Goal: Task Accomplishment & Management: Manage account settings

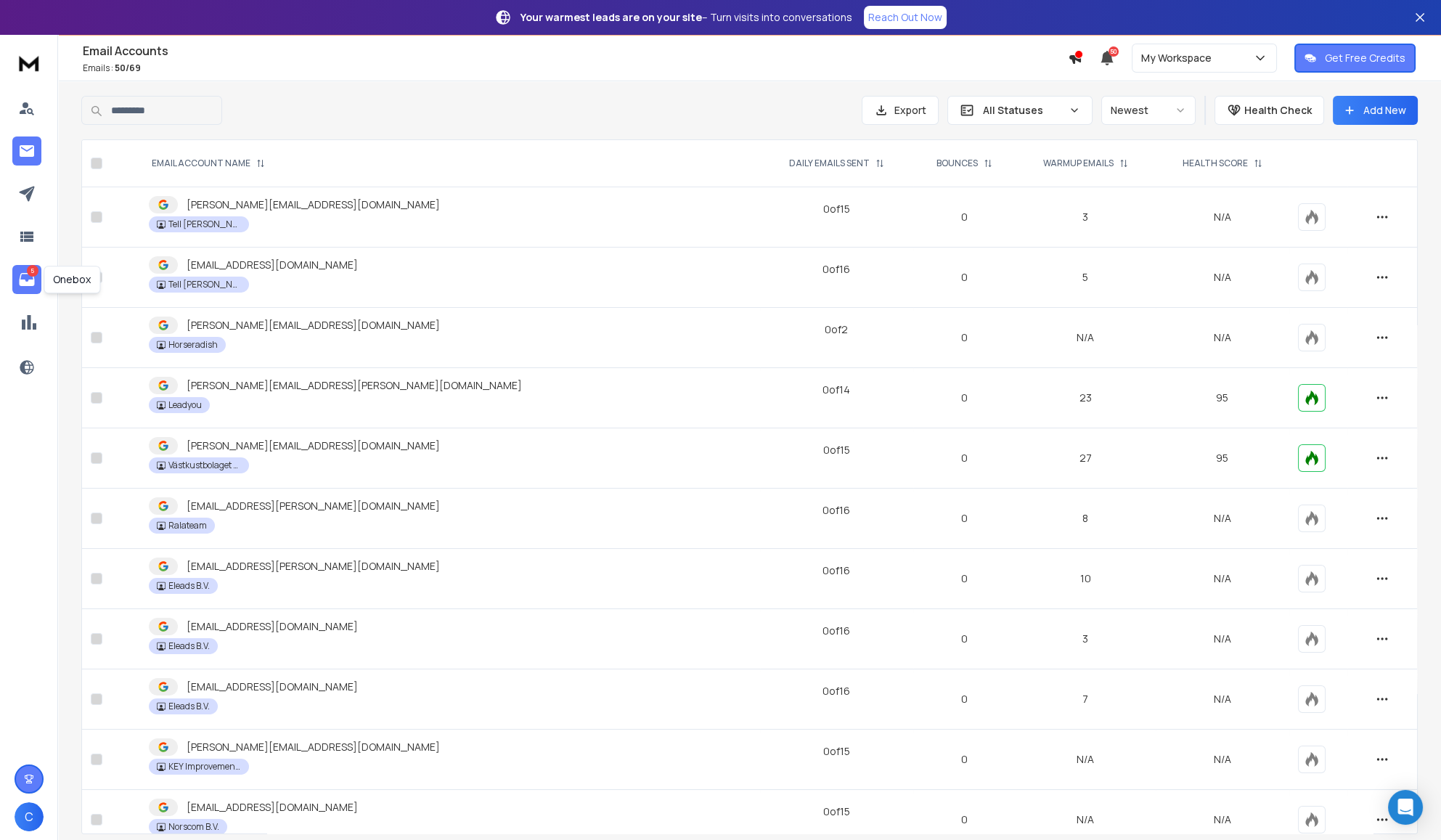
click at [27, 276] on icon at bounding box center [26, 278] width 17 height 17
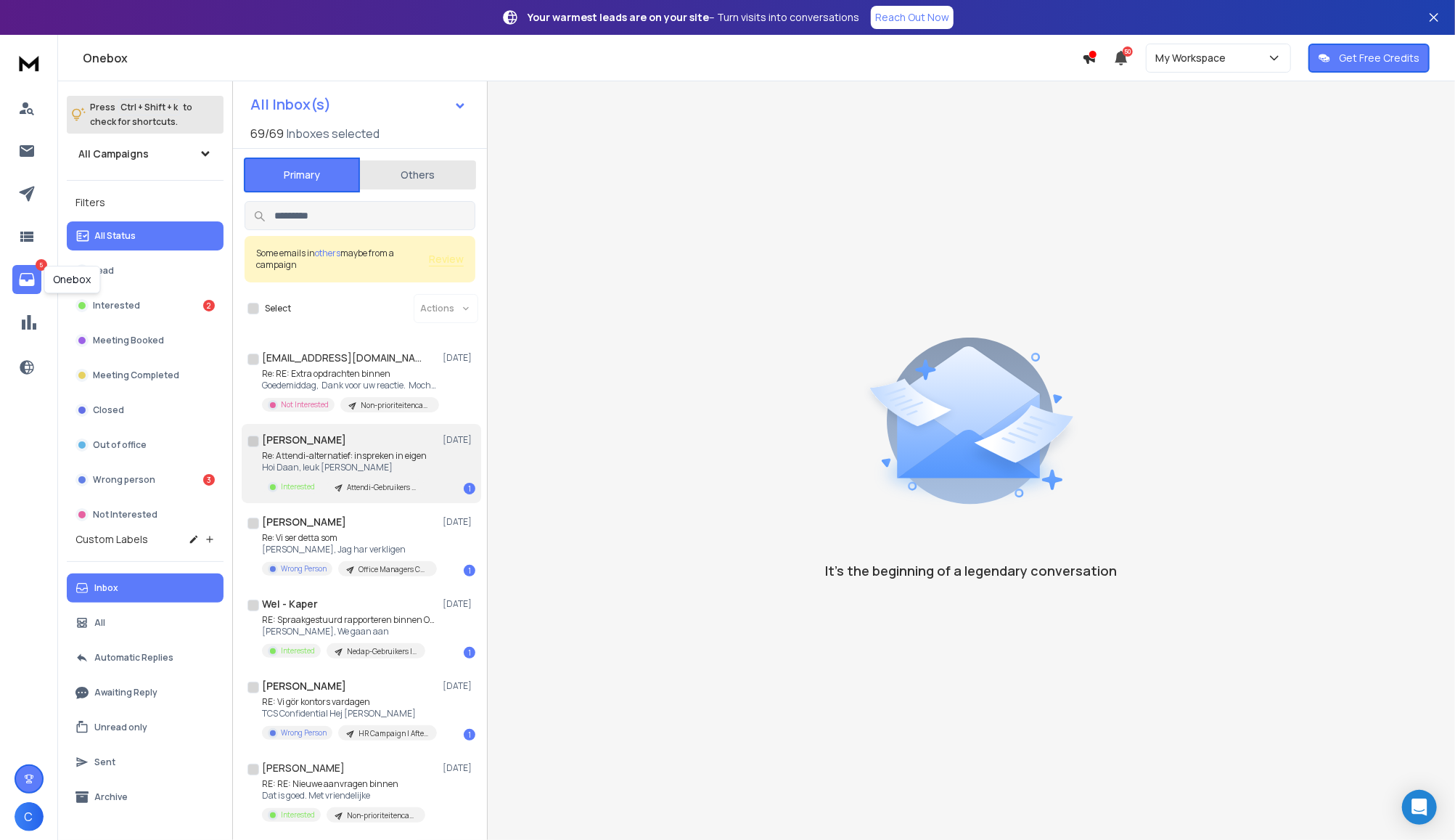
scroll to position [193, 0]
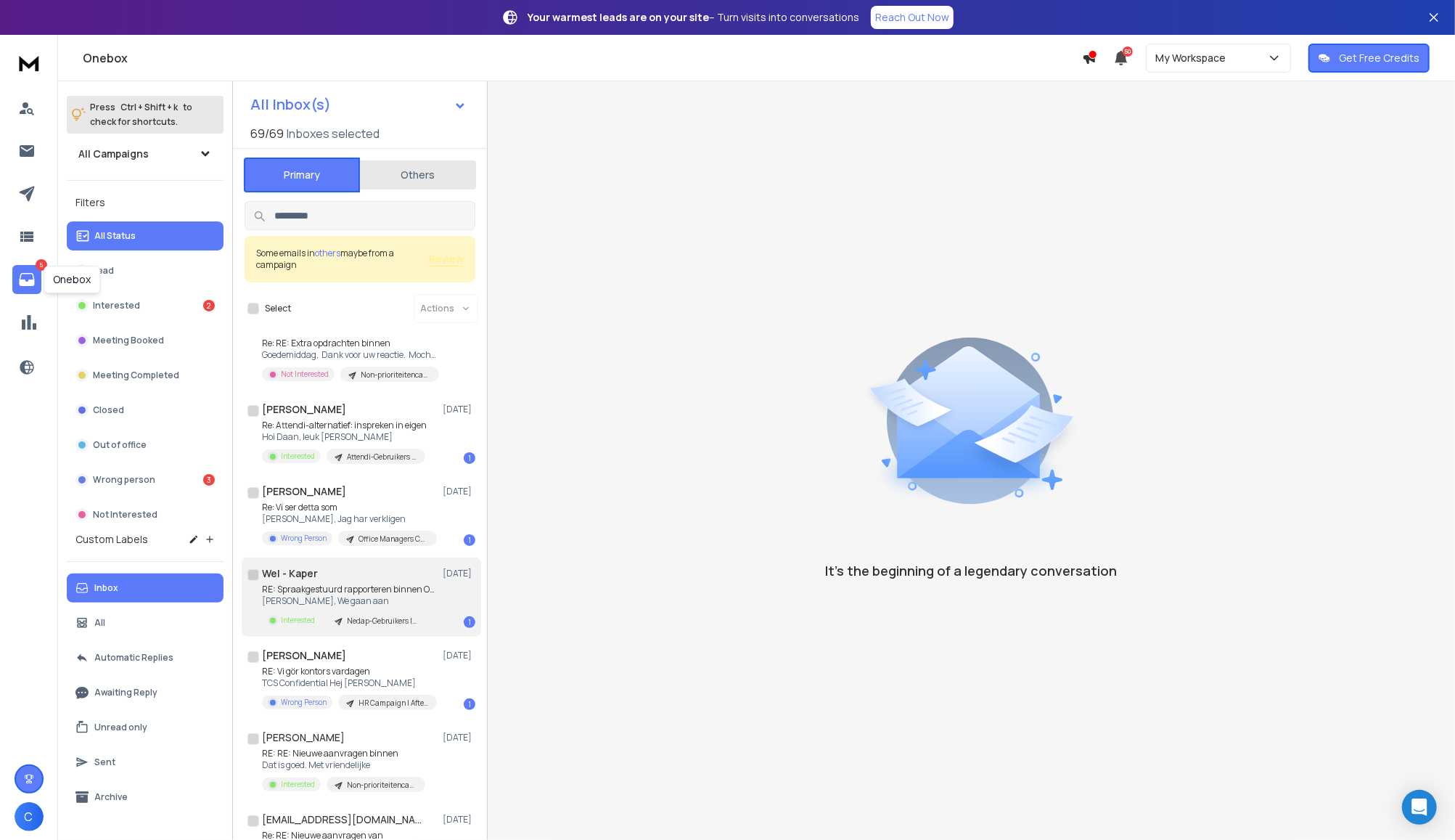
click at [400, 571] on div "Wel - Kaper [DATE]" at bounding box center [368, 573] width 213 height 15
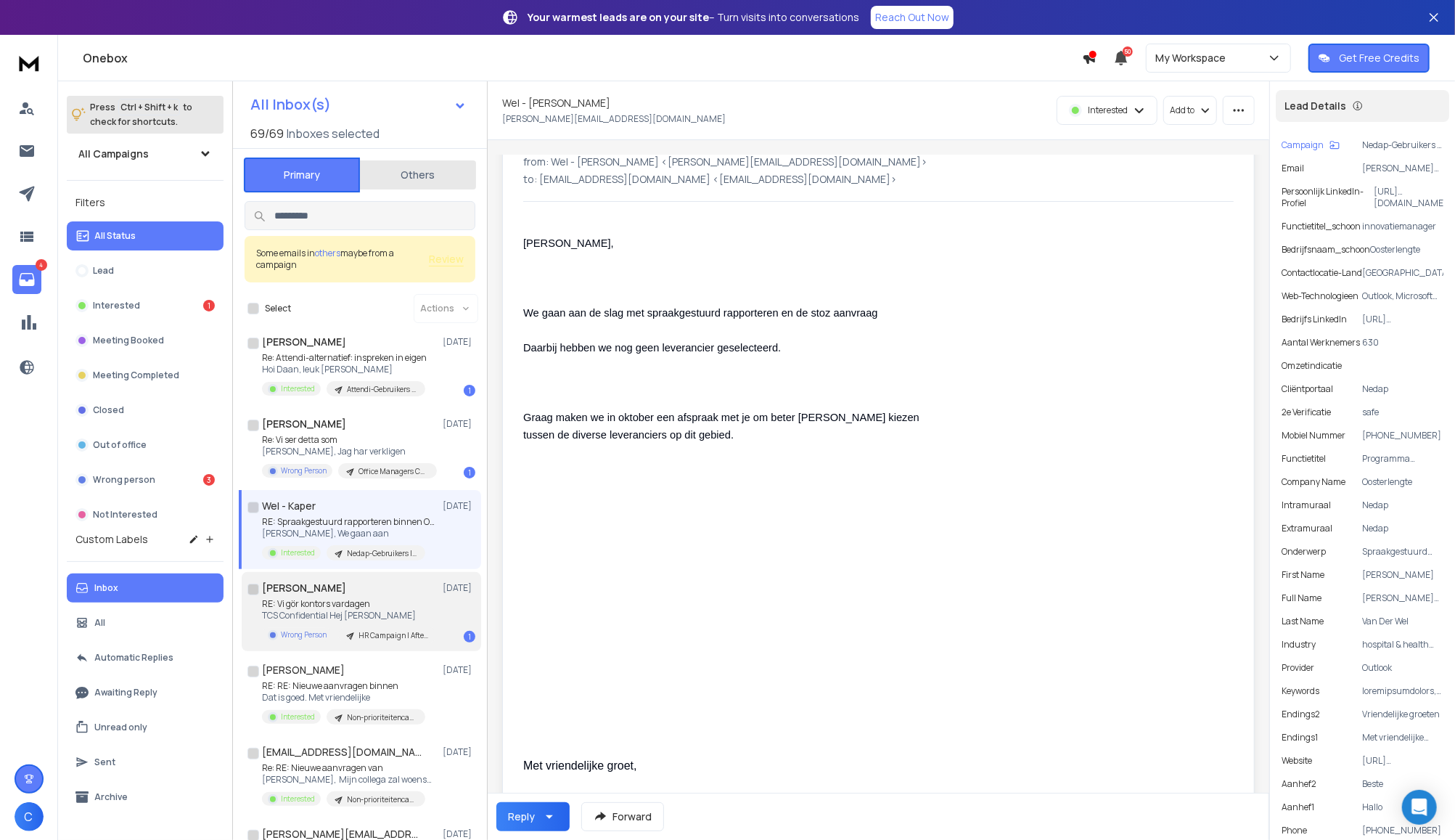
scroll to position [290, 0]
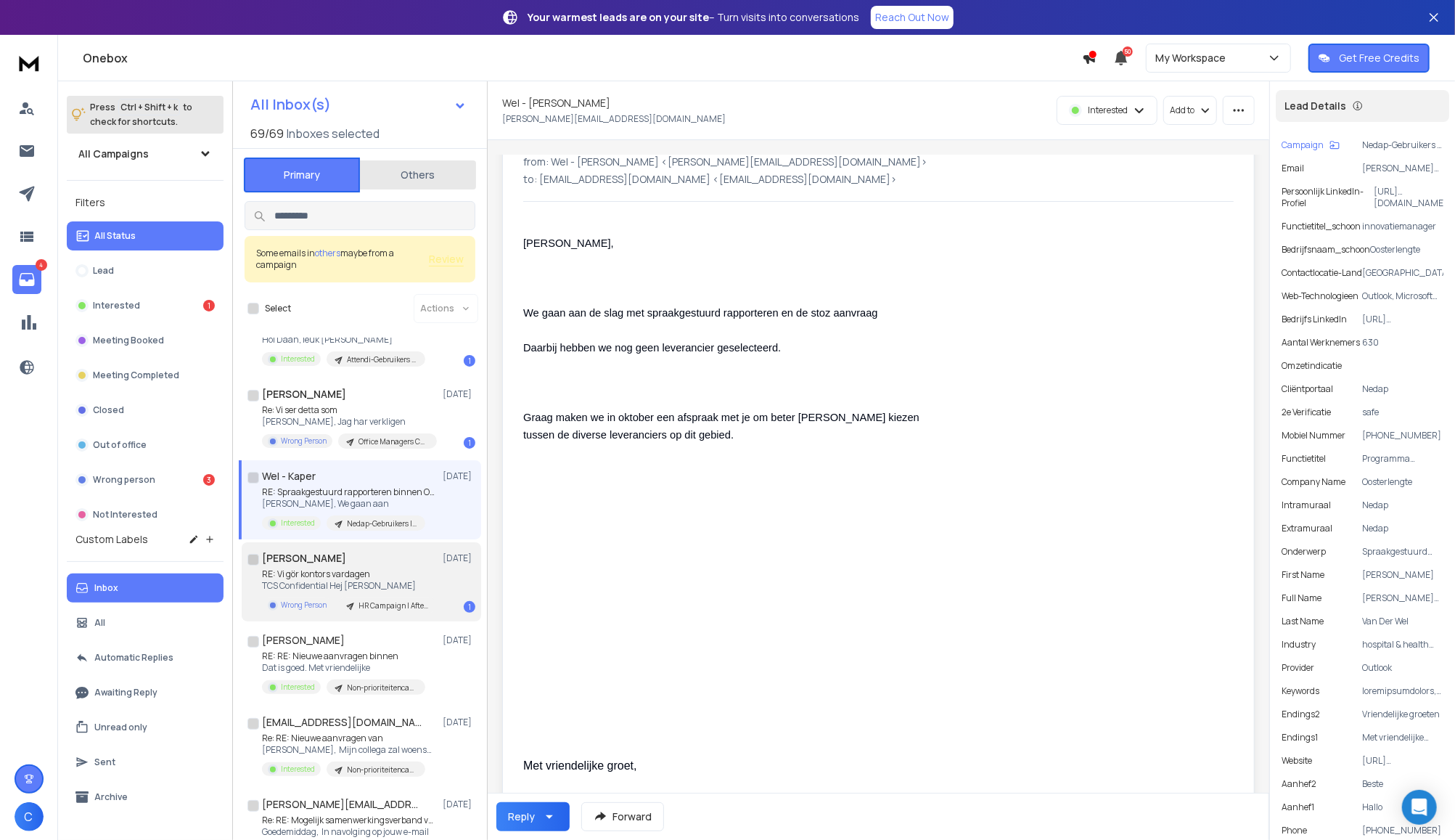
click at [412, 568] on p "RE: Vi gör kontors vardagen" at bounding box center [349, 573] width 174 height 12
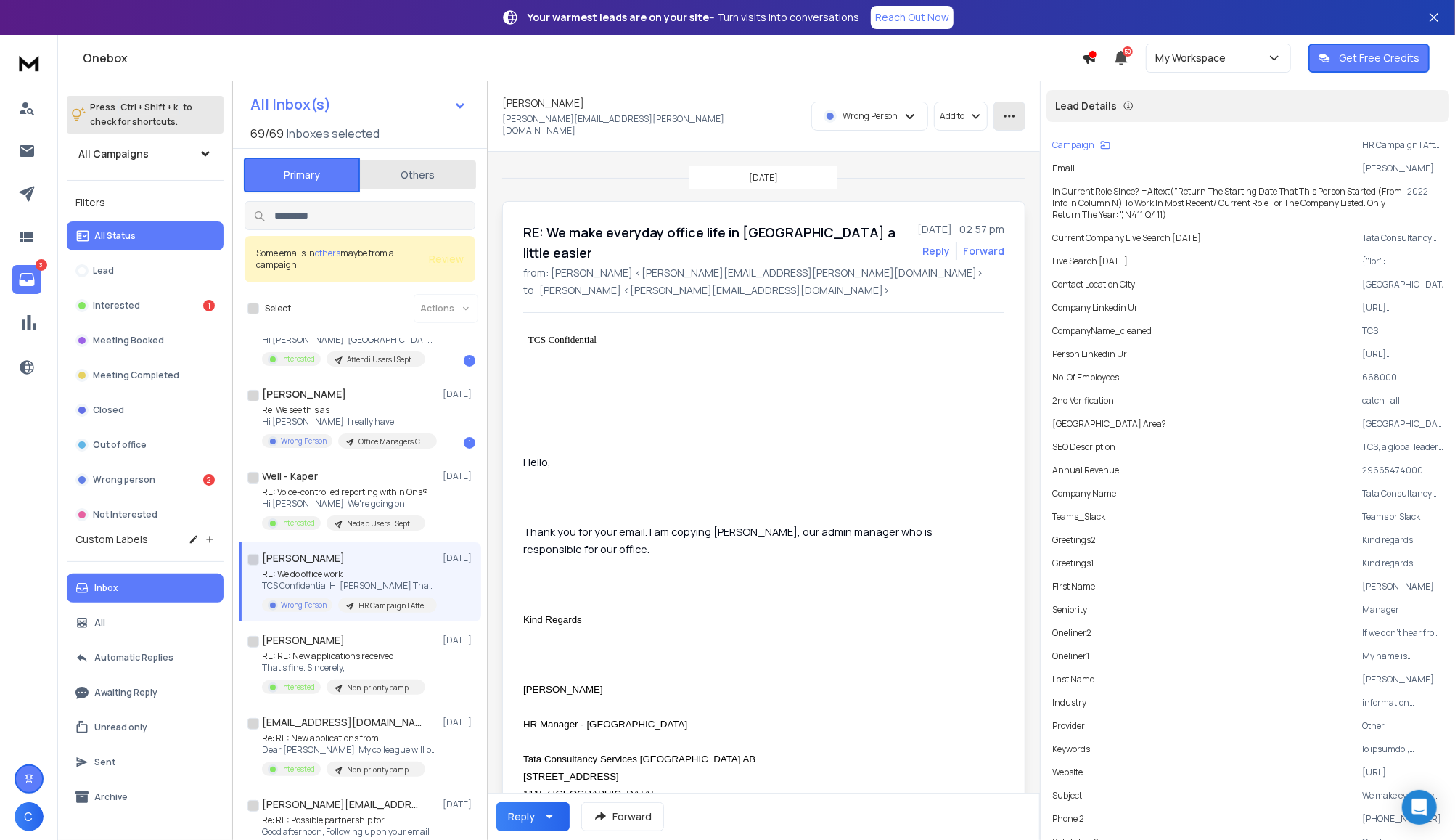
click at [1004, 118] on button "button" at bounding box center [1009, 116] width 32 height 29
click at [983, 144] on div "Mark as unread" at bounding box center [969, 143] width 93 height 15
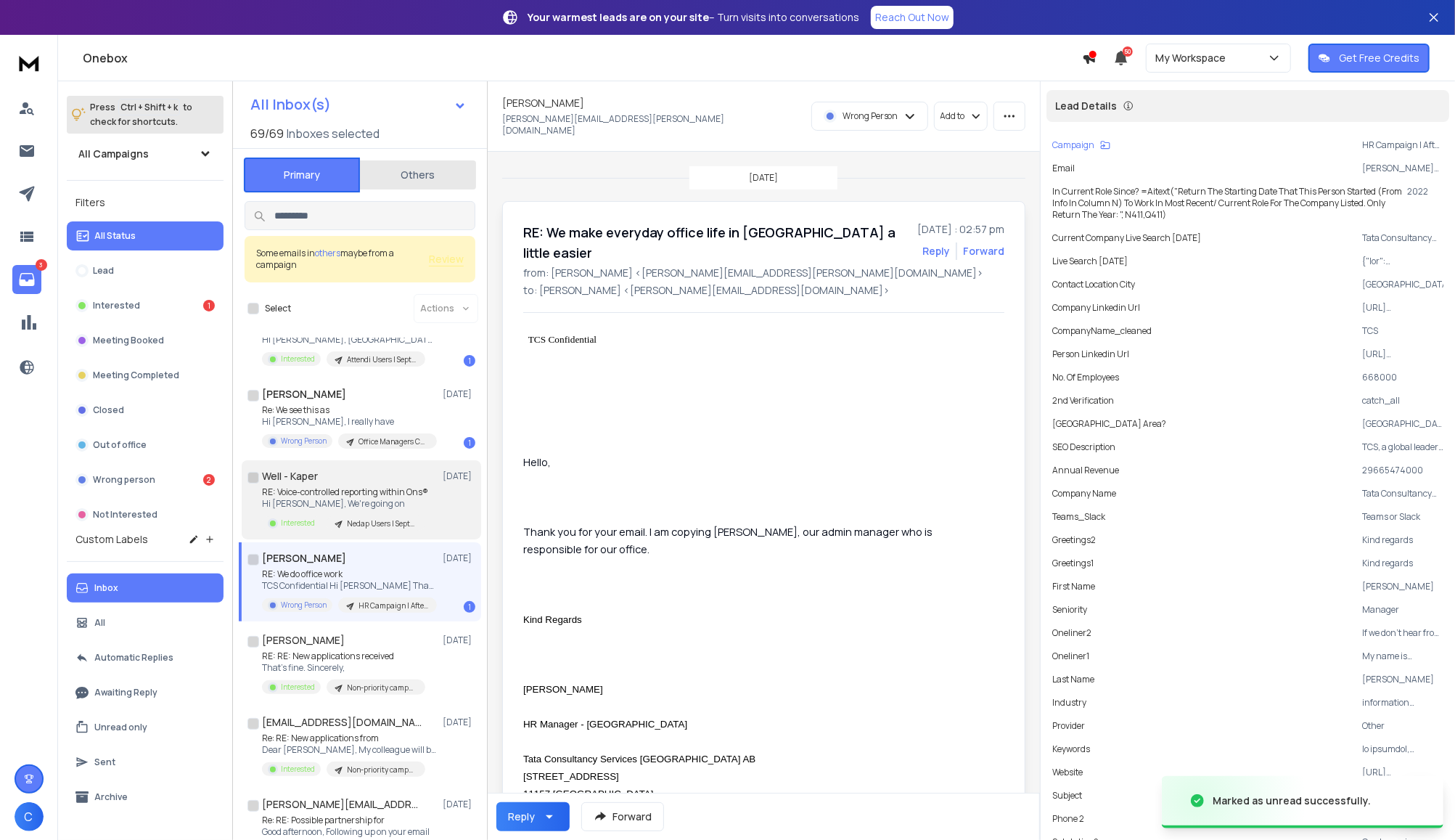
click at [383, 483] on div "Well - Kaper [DATE] RE: Voice-controlled reporting within Ons® Hi Daan, We're g…" at bounding box center [368, 500] width 213 height 62
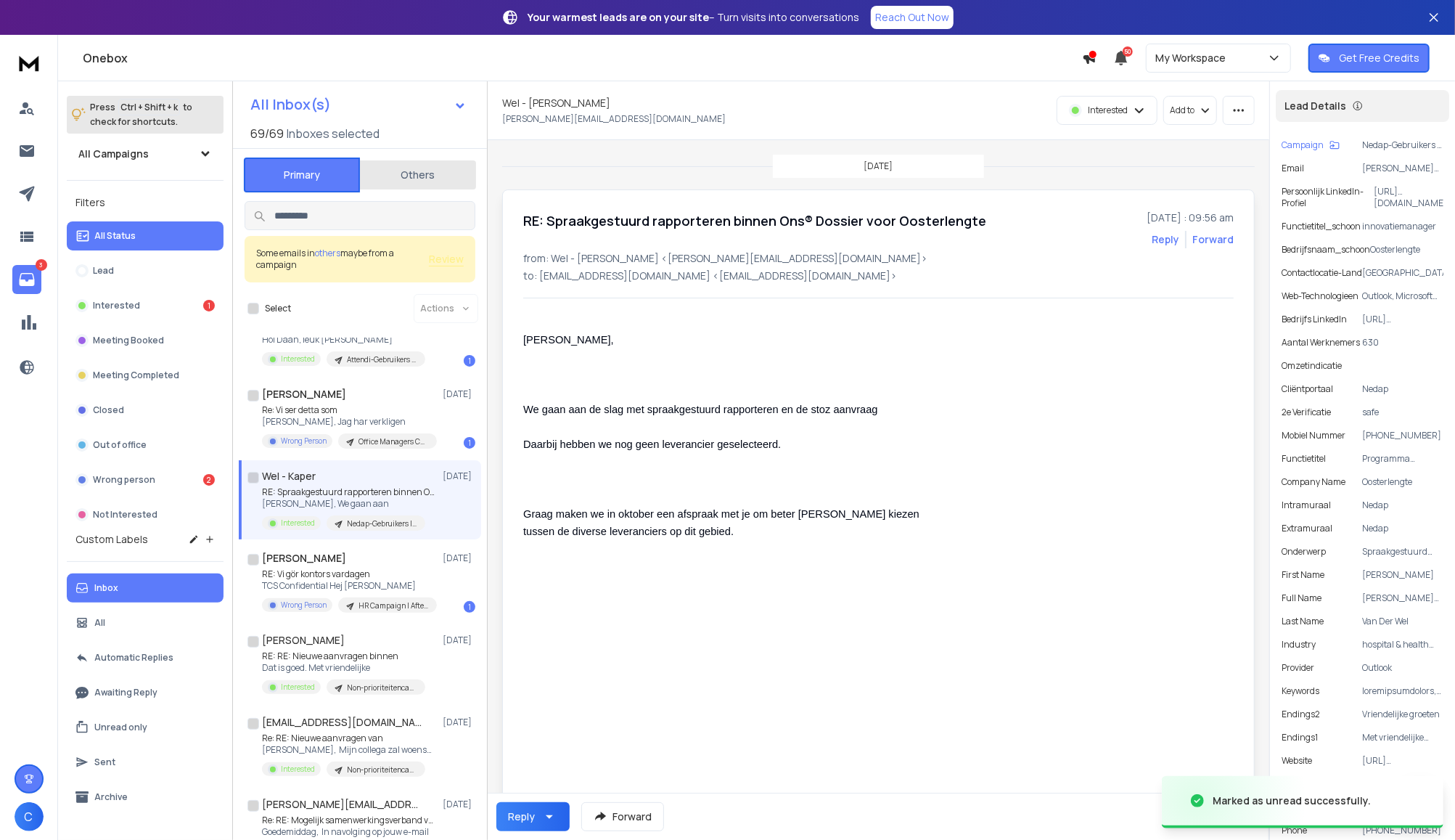
click at [680, 521] on p "Graag maken we in oktober een afspraak met je om beter [PERSON_NAME] kiezen tus…" at bounding box center [735, 522] width 424 height 34
click at [1245, 105] on button "button" at bounding box center [1238, 111] width 32 height 29
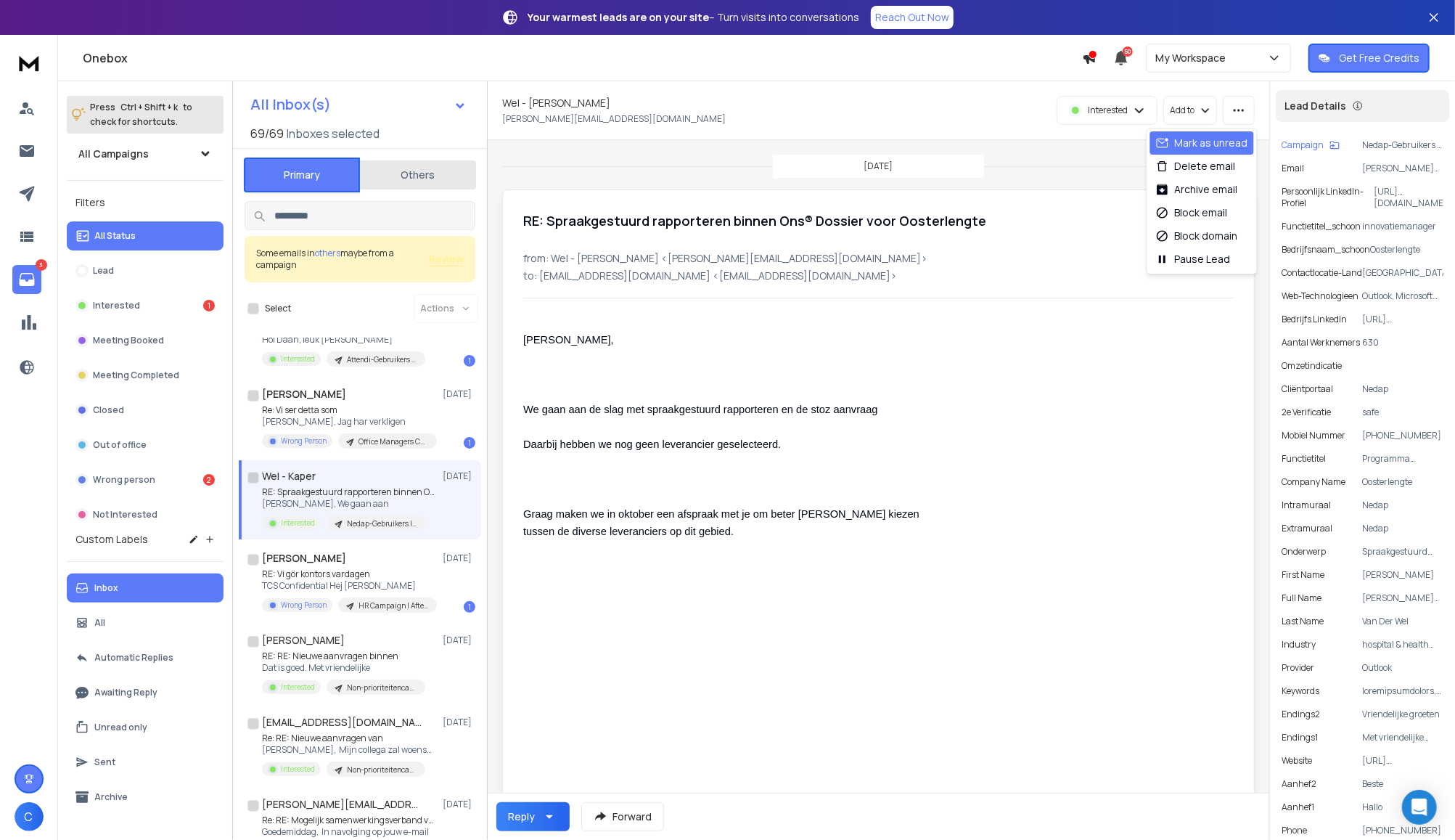
click at [1192, 142] on div "Mark as unread" at bounding box center [1202, 143] width 93 height 15
click at [394, 340] on p "Hoi Daan, leuk [PERSON_NAME]" at bounding box center [345, 339] width 165 height 12
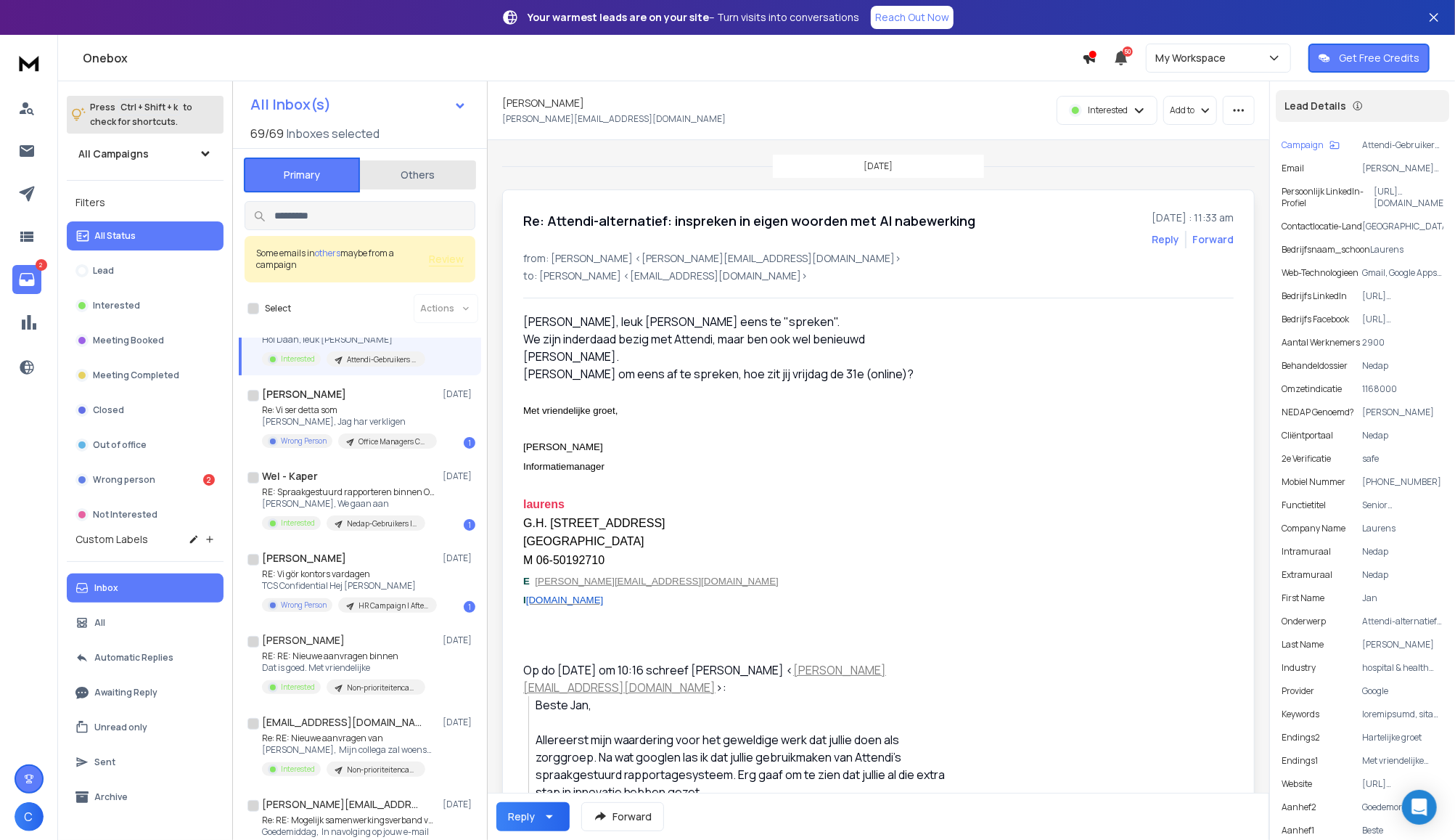
click at [731, 513] on p "laurens" at bounding box center [735, 504] width 424 height 20
click at [1198, 67] on button "My Workspace" at bounding box center [1218, 58] width 145 height 29
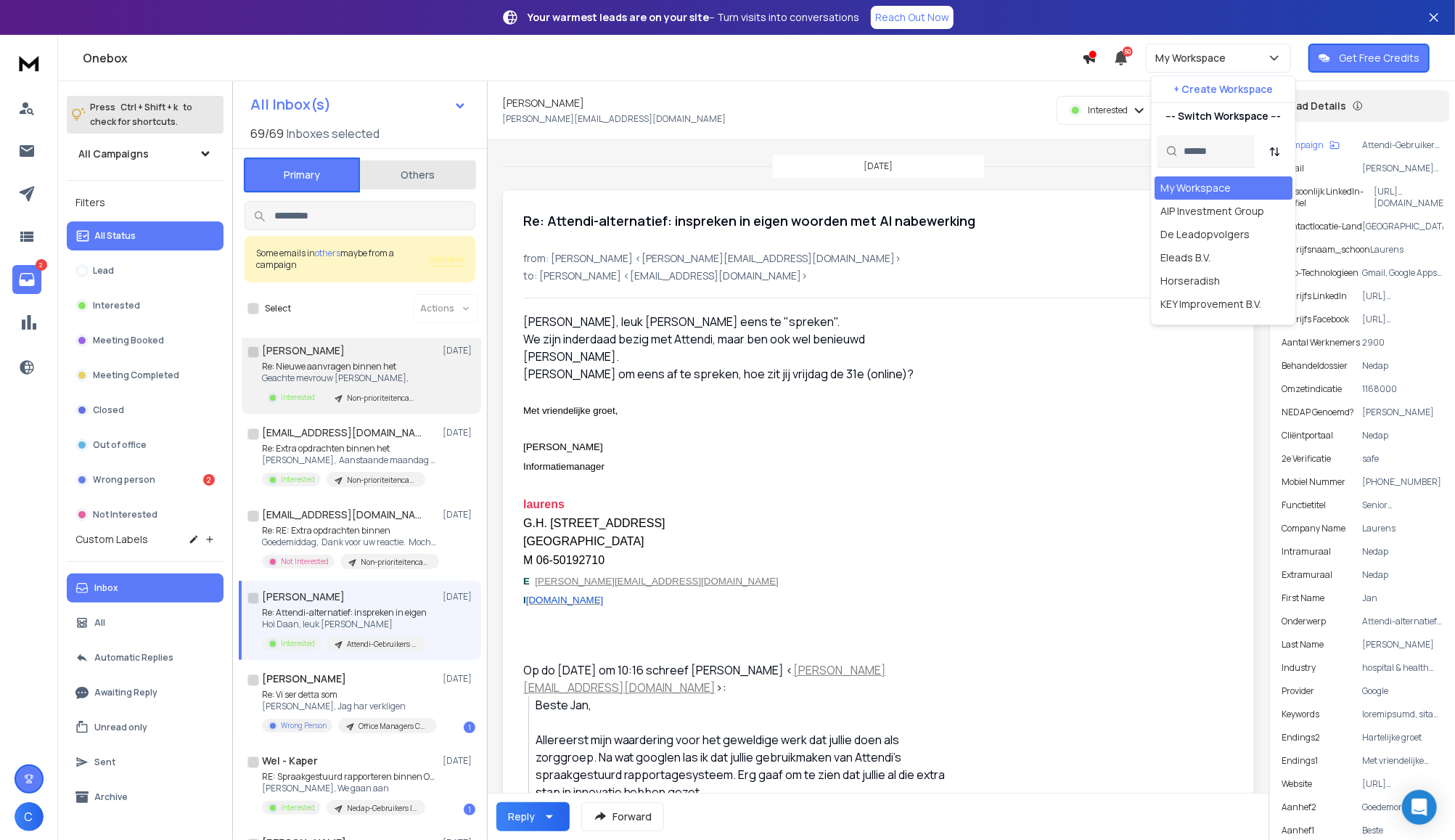
scroll to position [0, 0]
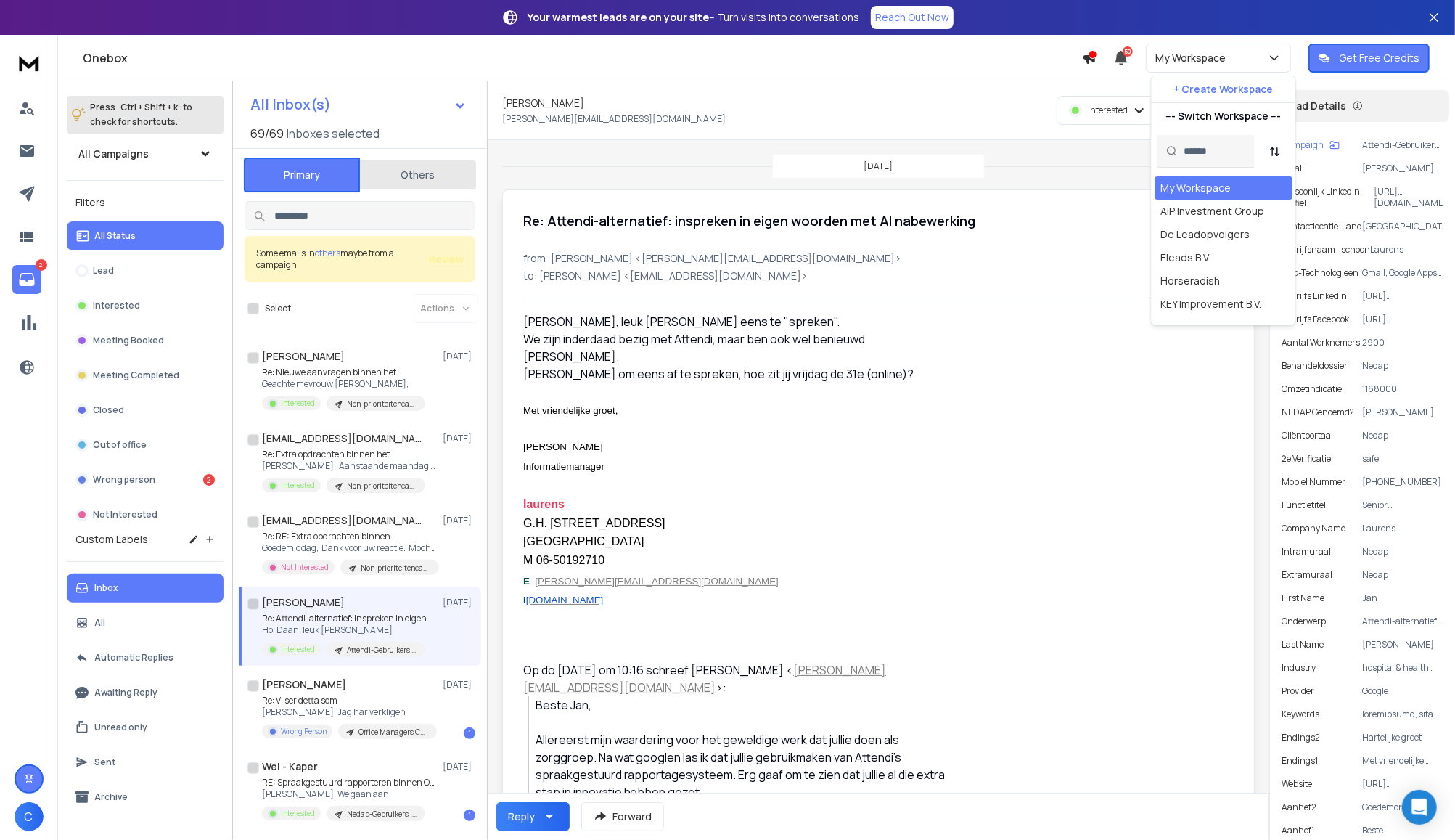
click at [976, 99] on div "Interested Add to" at bounding box center [1069, 111] width 372 height 29
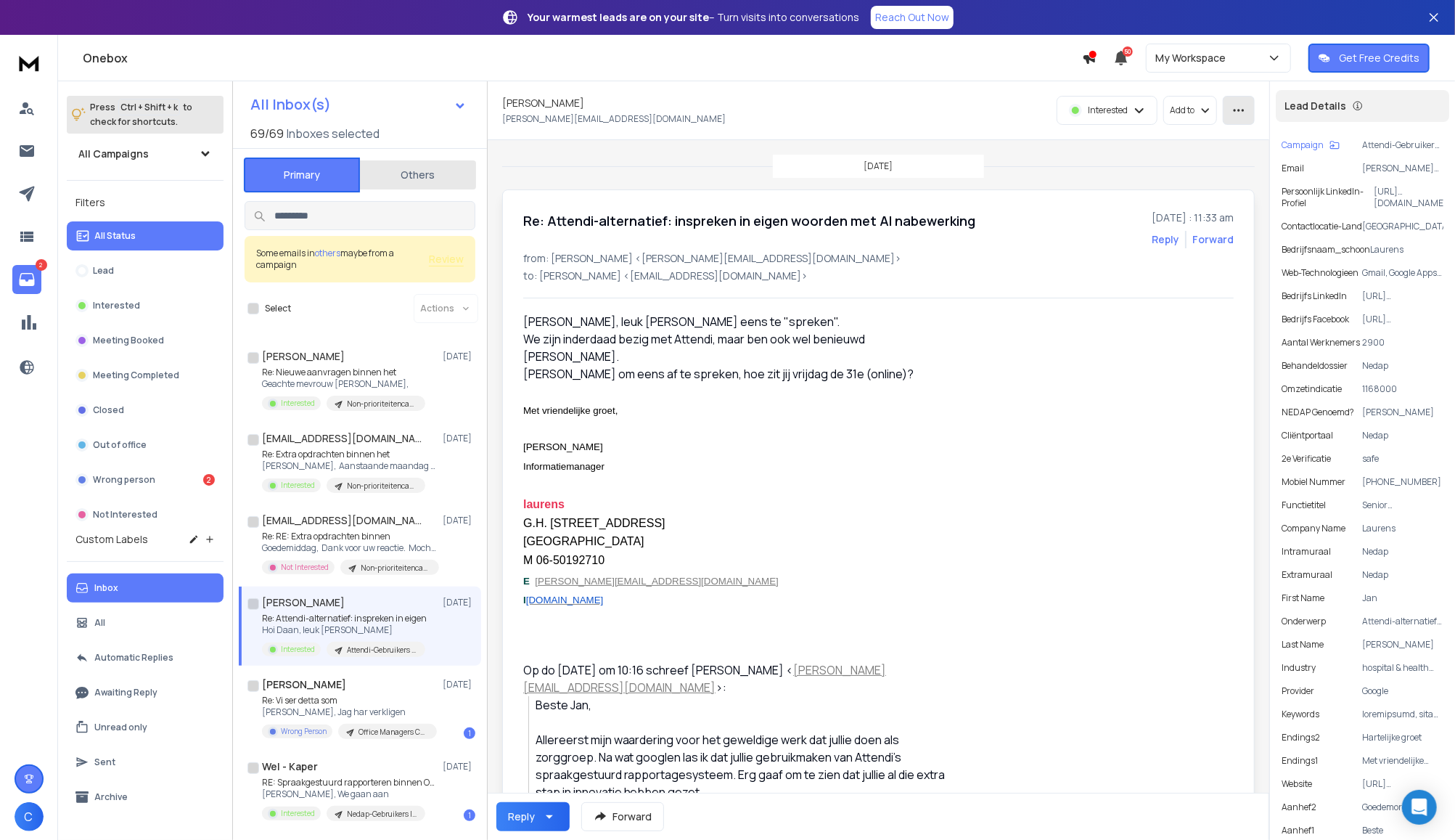
click at [1235, 111] on icon "button" at bounding box center [1239, 110] width 11 height 2
click at [1226, 134] on div "Mark as unread" at bounding box center [1202, 143] width 103 height 24
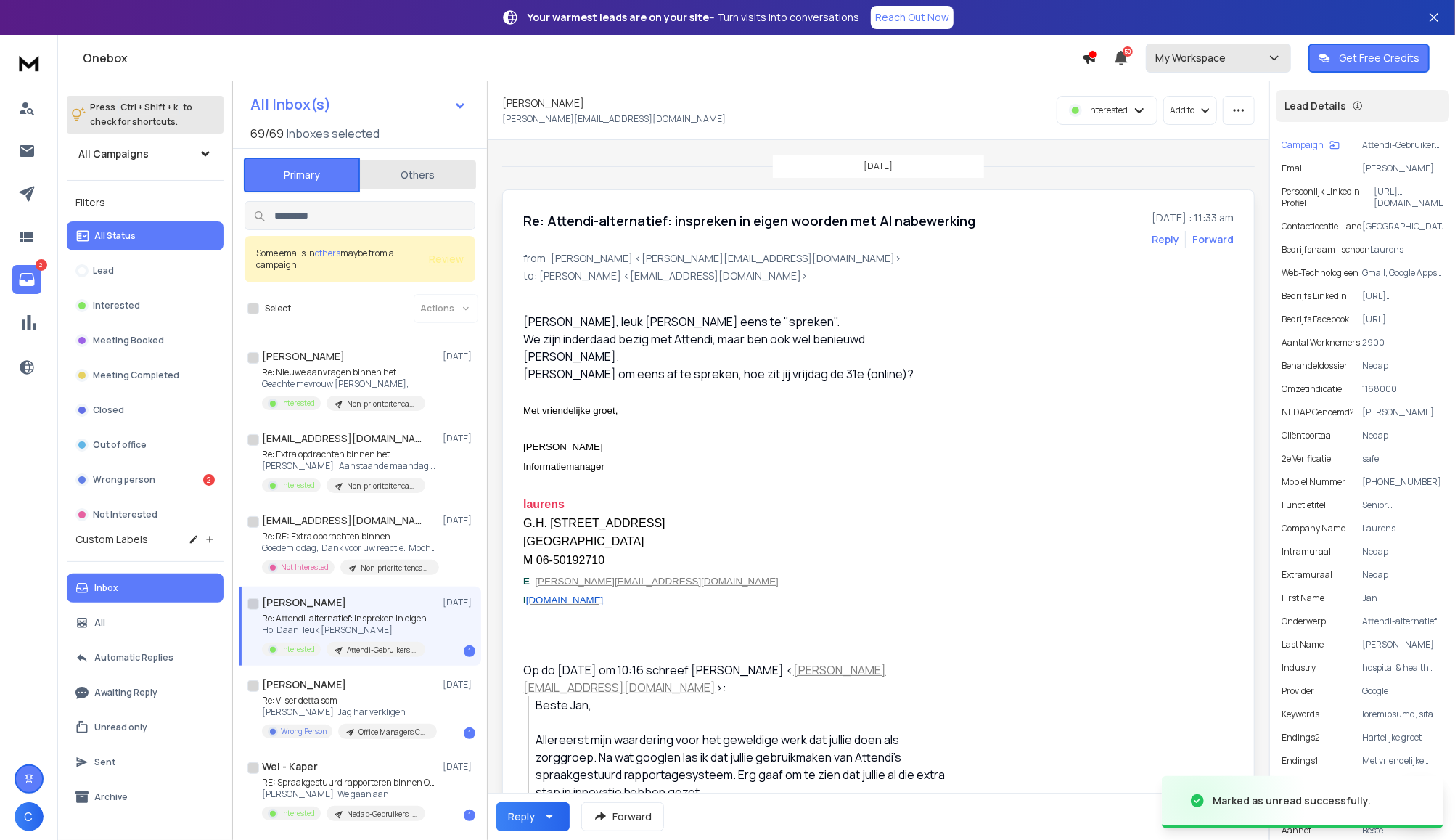
click at [1212, 64] on p "My Workspace" at bounding box center [1193, 58] width 76 height 15
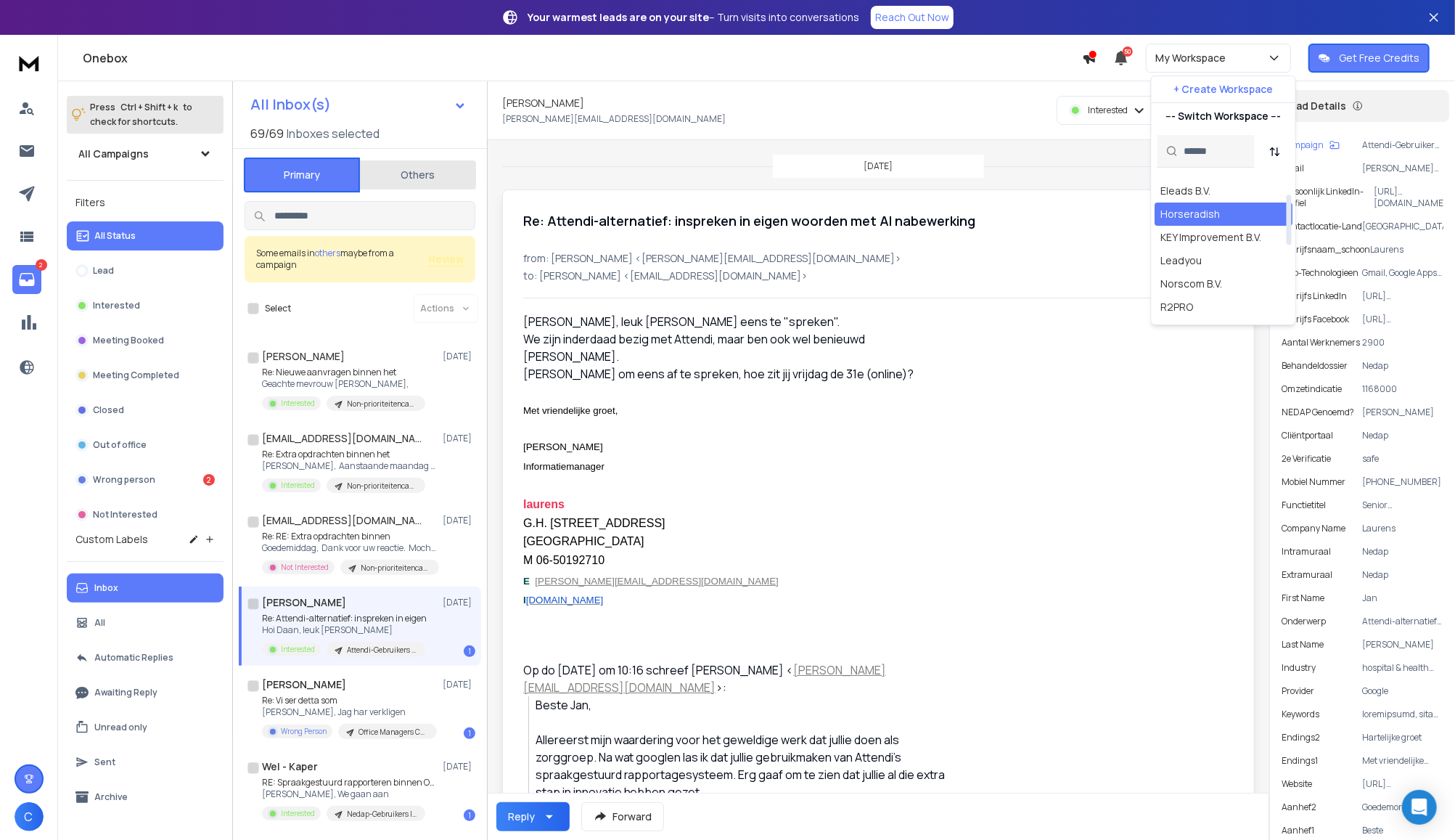
scroll to position [193, 0]
click at [1204, 272] on div "Tell [PERSON_NAME]" at bounding box center [1211, 274] width 102 height 15
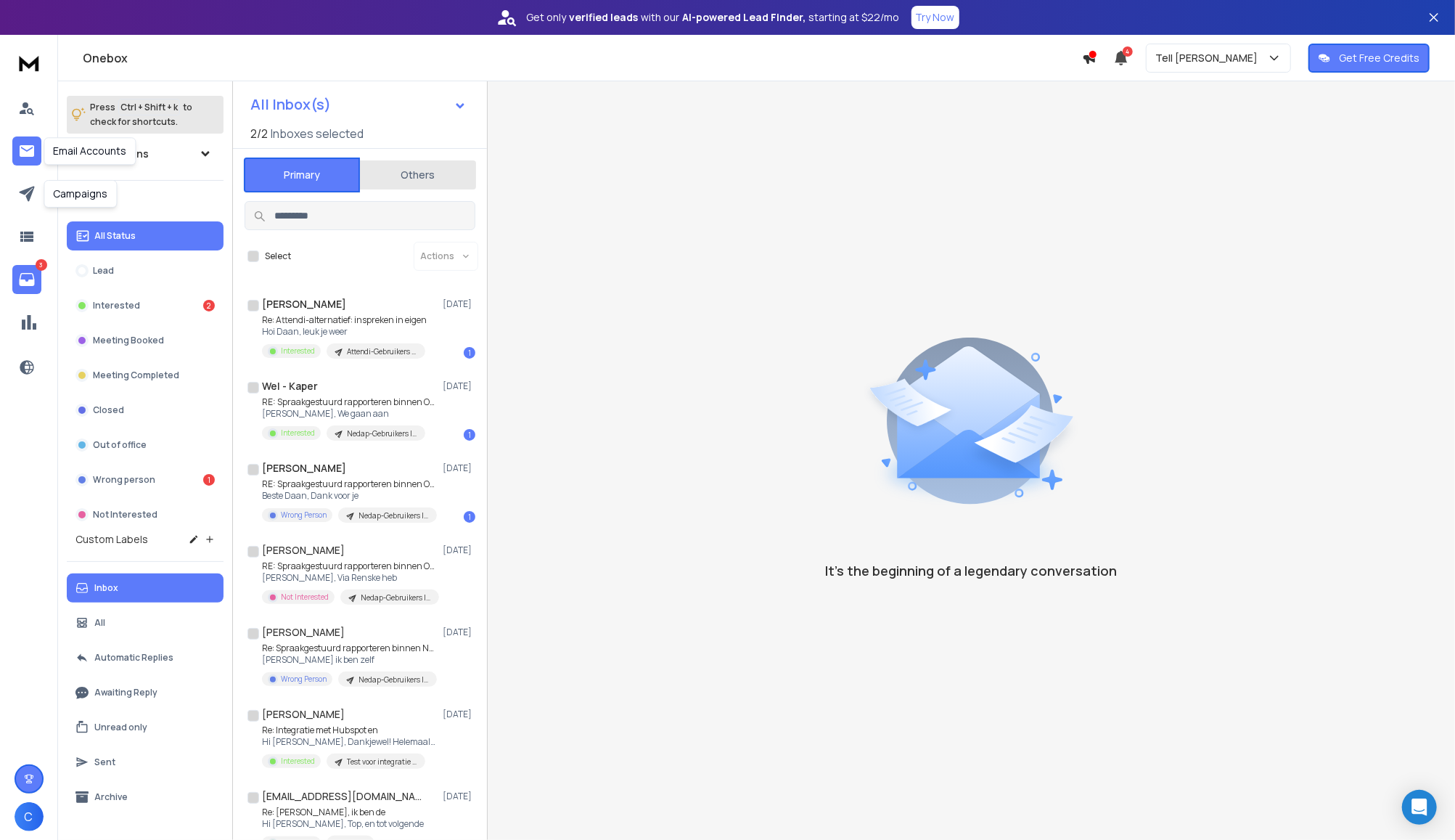
click at [31, 162] on link at bounding box center [27, 151] width 29 height 29
